Goal: Task Accomplishment & Management: Manage account settings

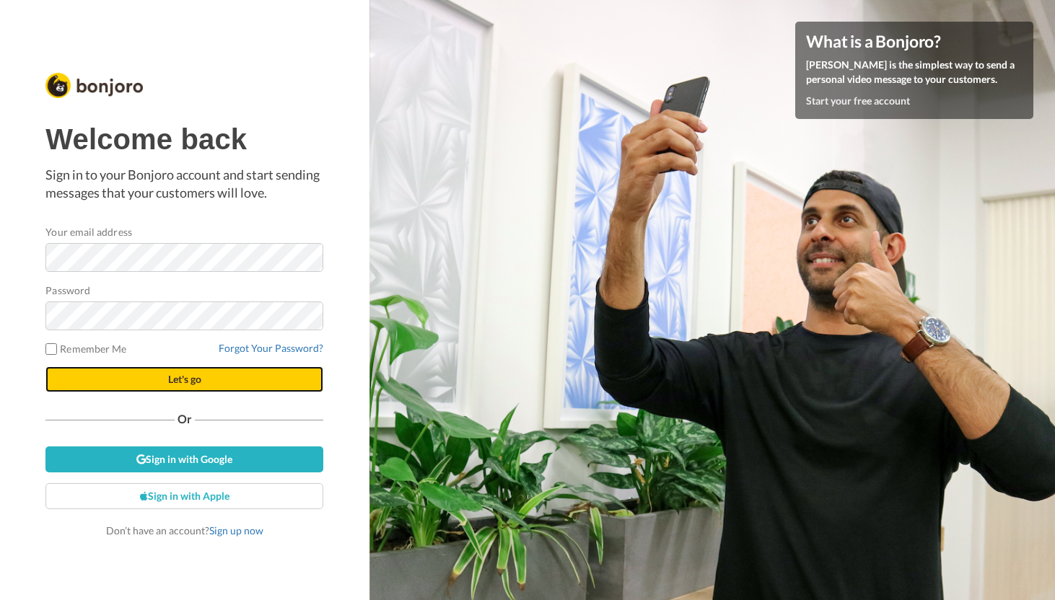
click at [210, 379] on button "Let's go" at bounding box center [184, 379] width 278 height 26
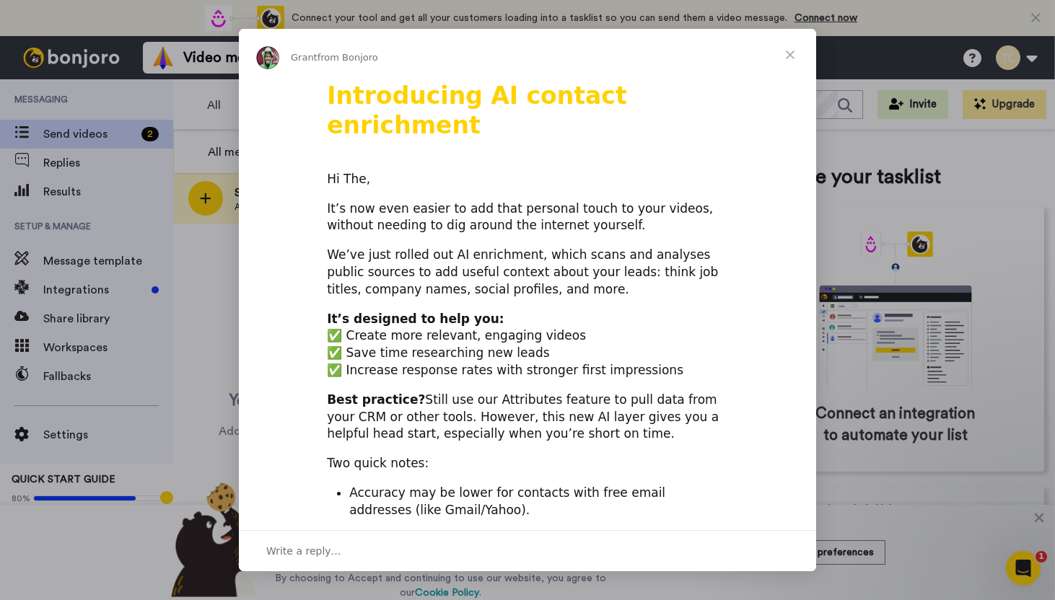
click at [791, 49] on span "Close" at bounding box center [790, 55] width 52 height 52
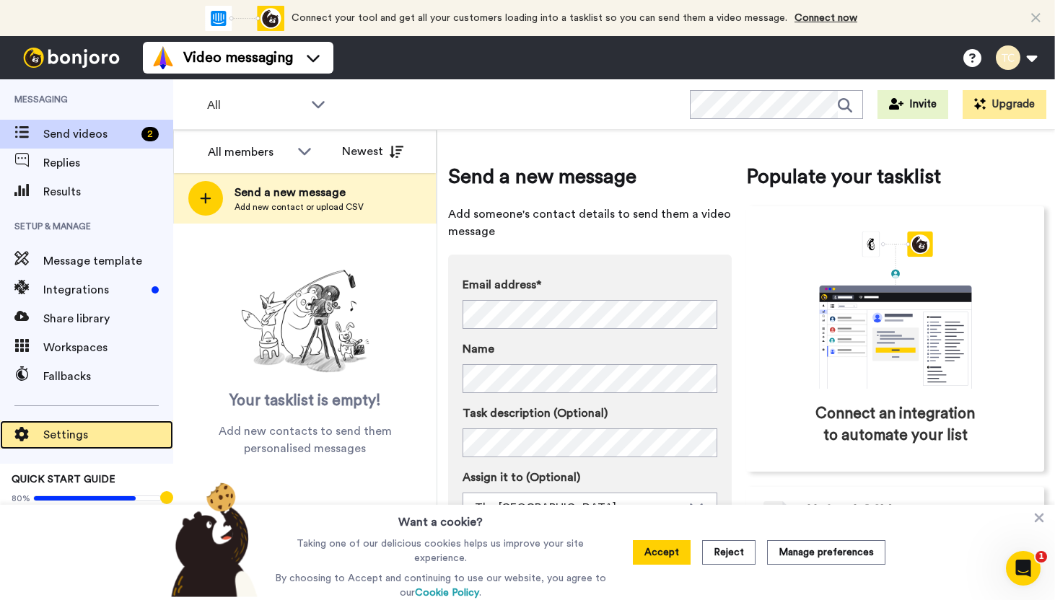
click at [69, 443] on span "Settings" at bounding box center [108, 434] width 130 height 17
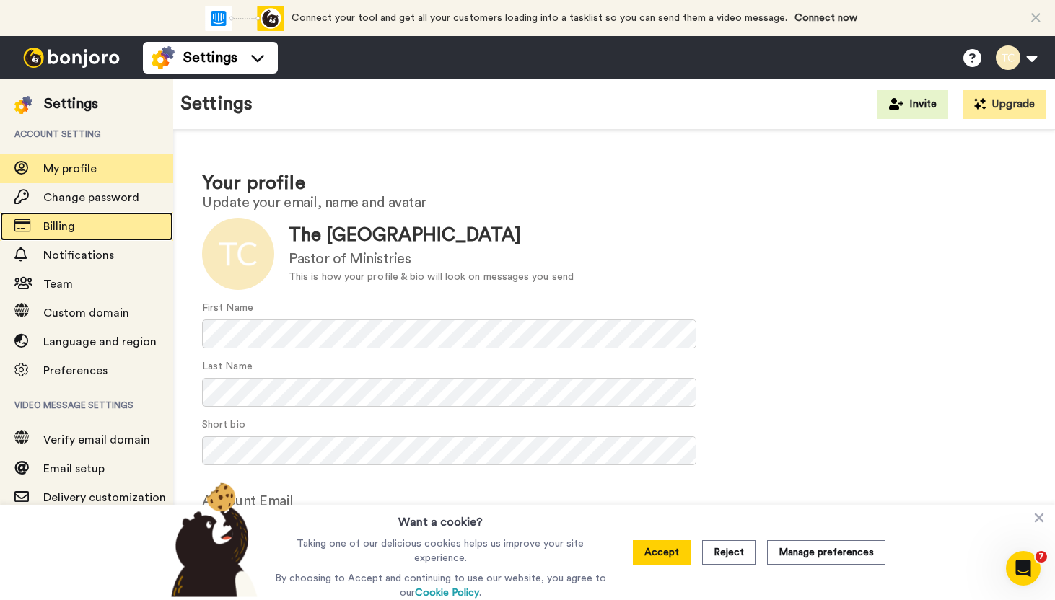
click at [63, 224] on span "Billing" at bounding box center [59, 227] width 32 height 12
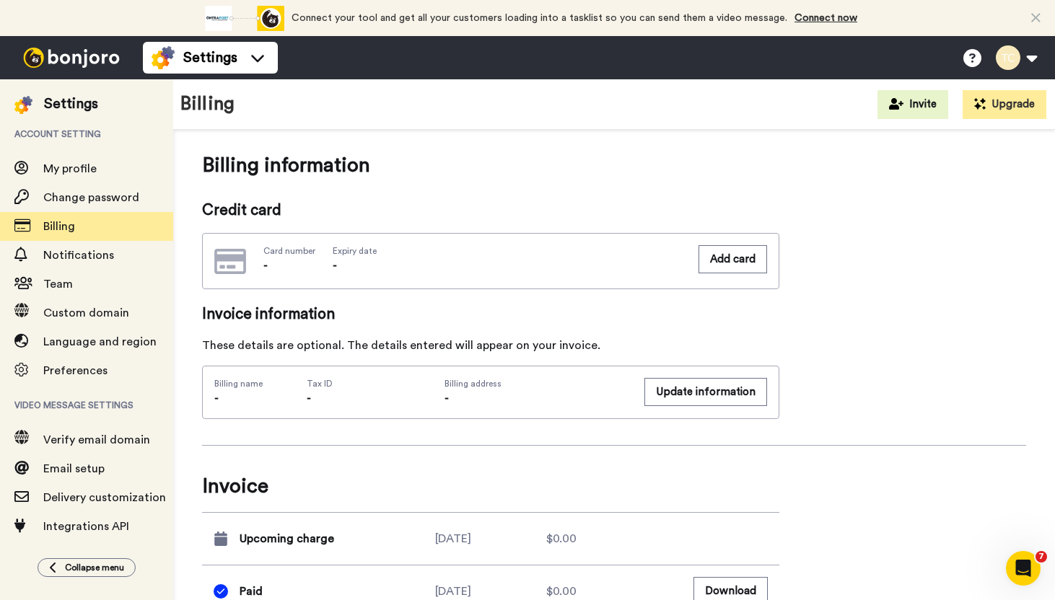
scroll to position [361, 0]
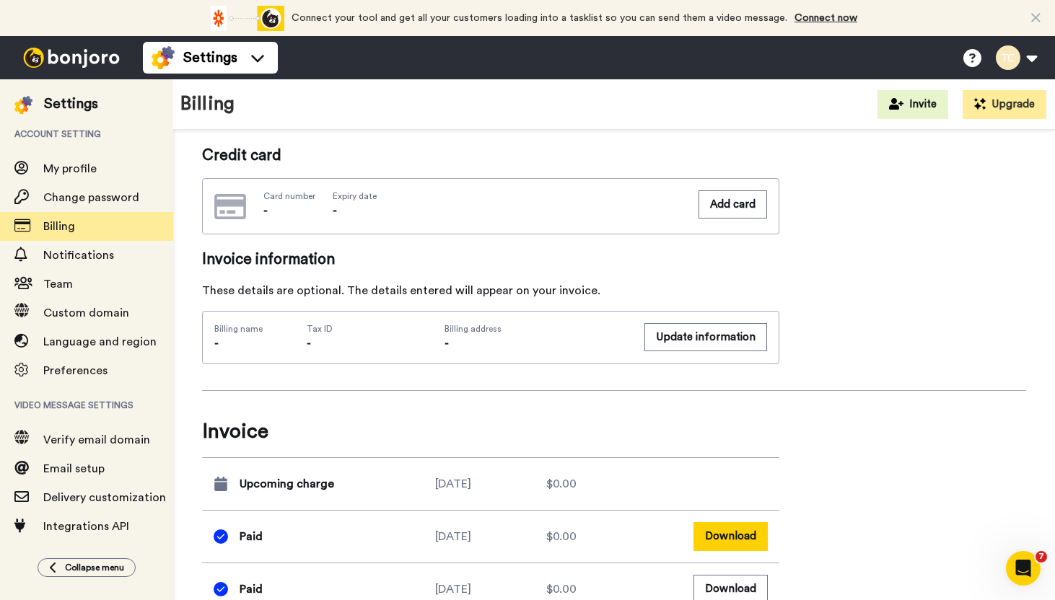
click at [741, 533] on button "Download" at bounding box center [730, 536] width 74 height 28
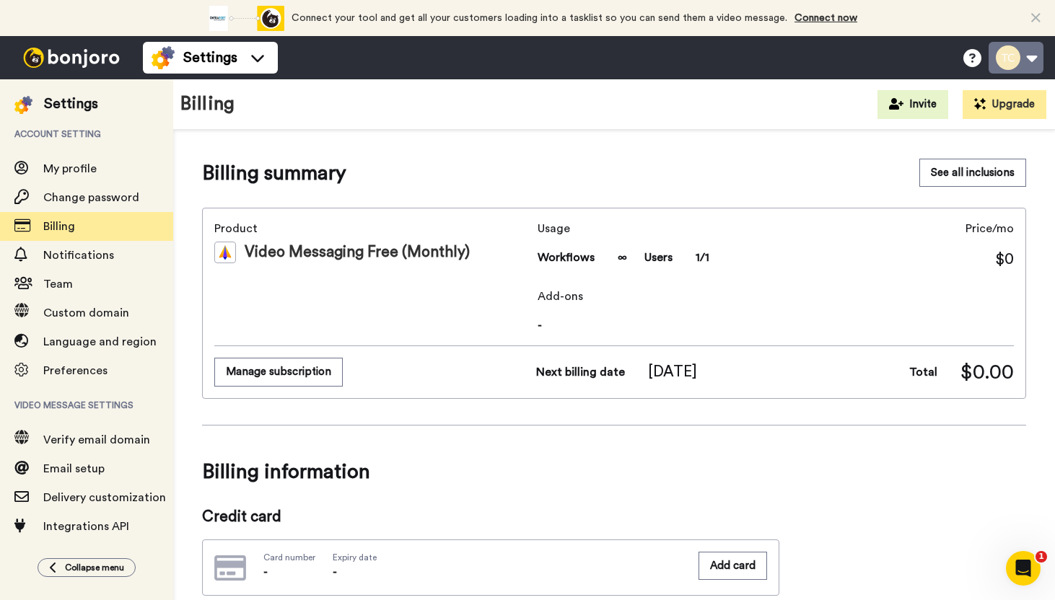
click at [1033, 61] on button at bounding box center [1015, 58] width 55 height 32
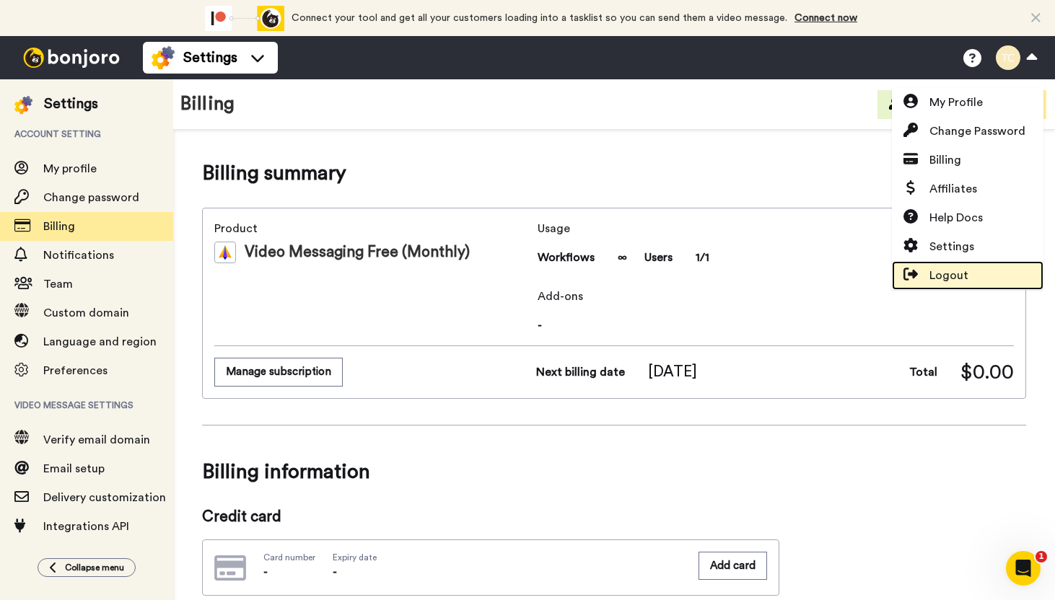
click at [954, 275] on span "Logout" at bounding box center [948, 275] width 39 height 17
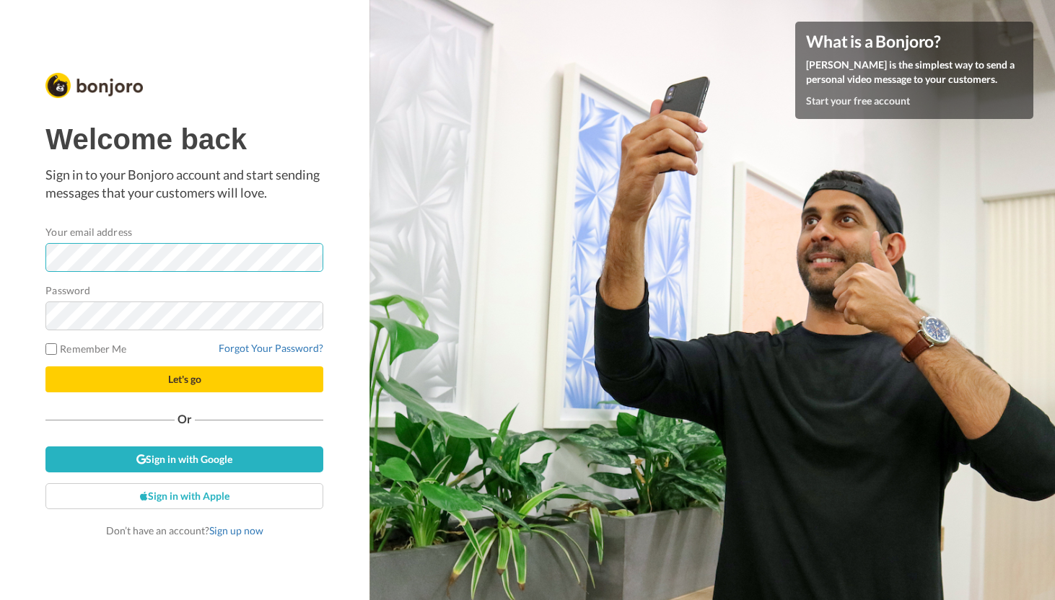
click at [17, 257] on div "Welcome back Sign in to your Bonjoro account and start sending messages that yo…" at bounding box center [184, 300] width 369 height 600
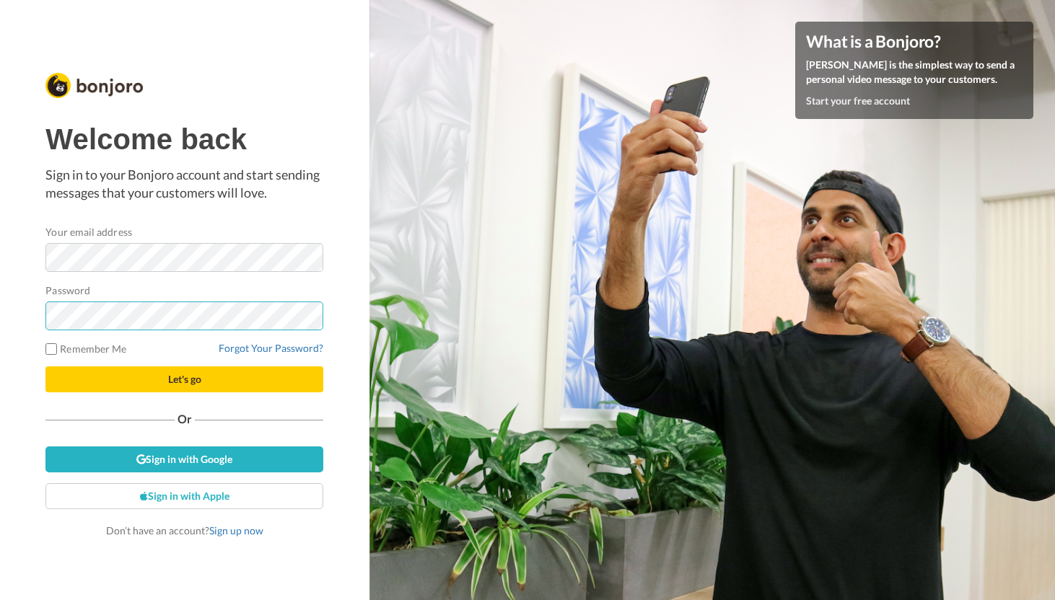
click at [45, 366] on button "Let's go" at bounding box center [184, 379] width 278 height 26
